Goal: Task Accomplishment & Management: Use online tool/utility

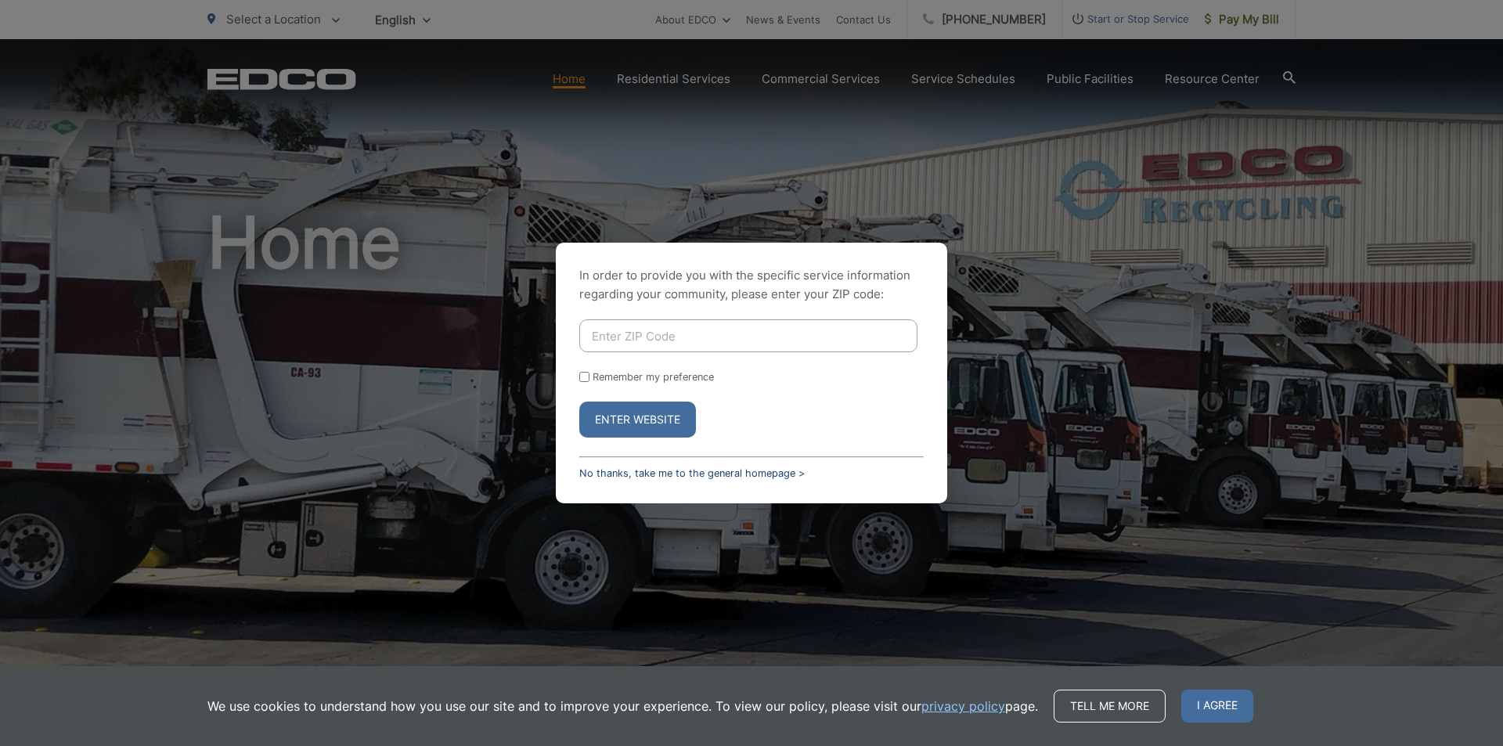
click at [676, 471] on link "No thanks, take me to the general homepage >" at bounding box center [691, 473] width 225 height 12
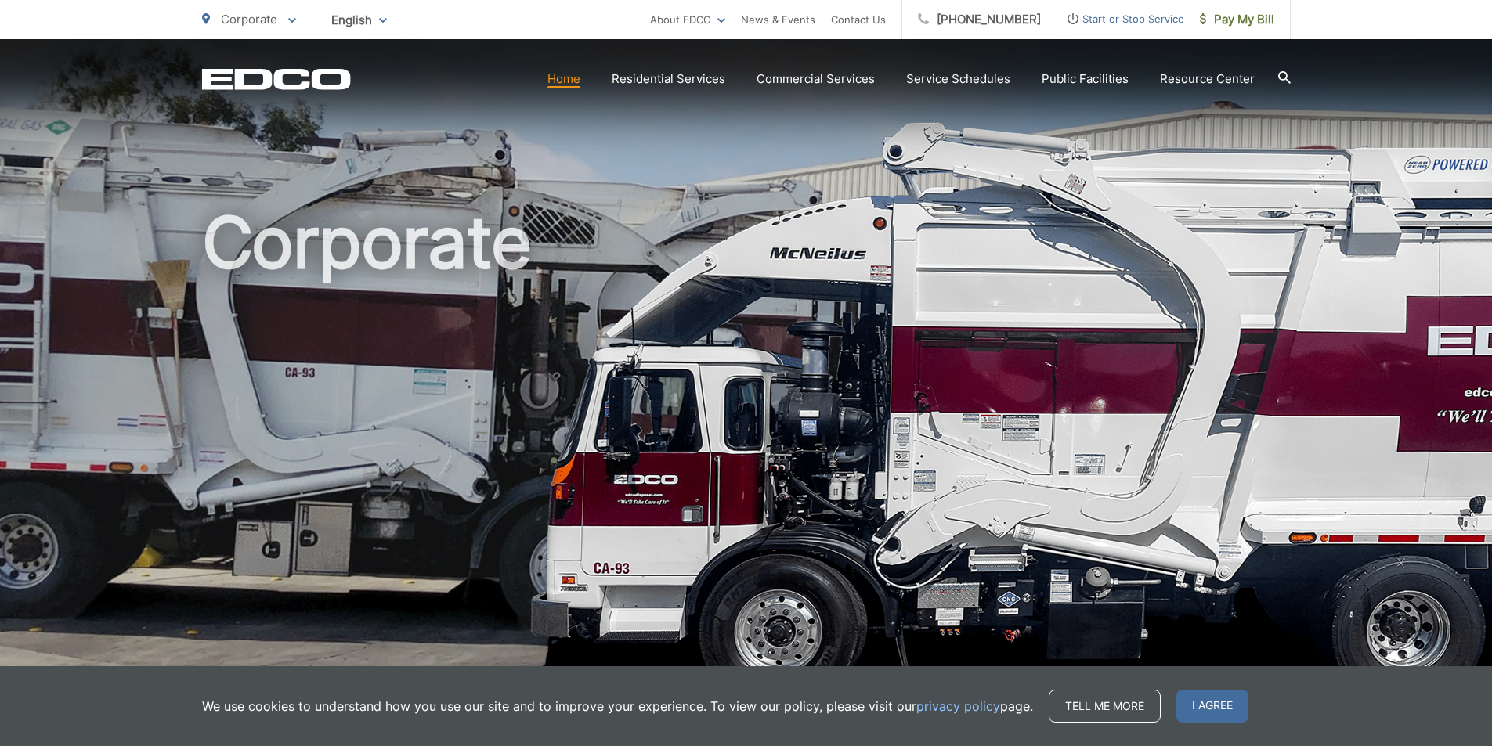
click at [1240, 20] on span "Pay My Bill" at bounding box center [1237, 19] width 74 height 19
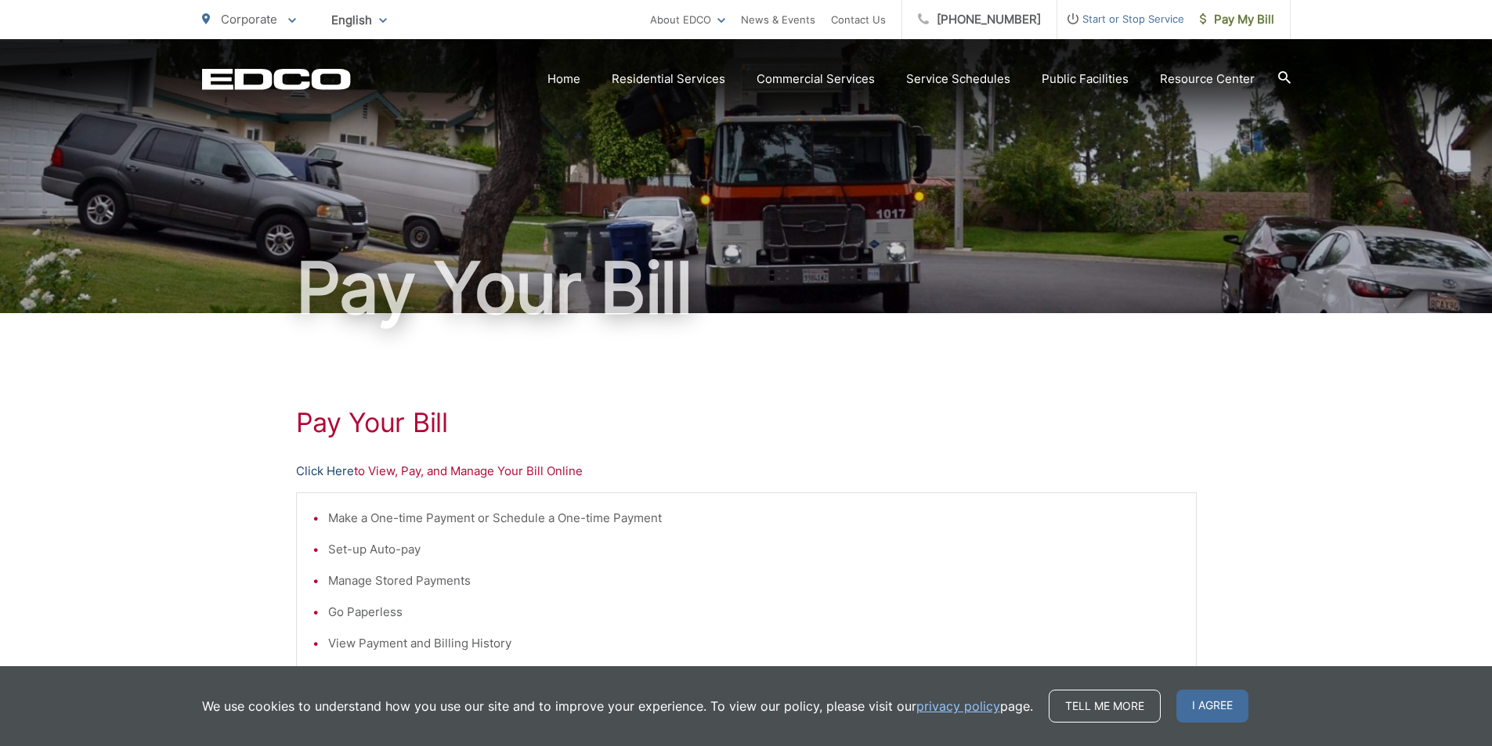
click at [309, 477] on link "Click Here" at bounding box center [325, 471] width 58 height 19
